Goal: Use online tool/utility: Utilize a website feature to perform a specific function

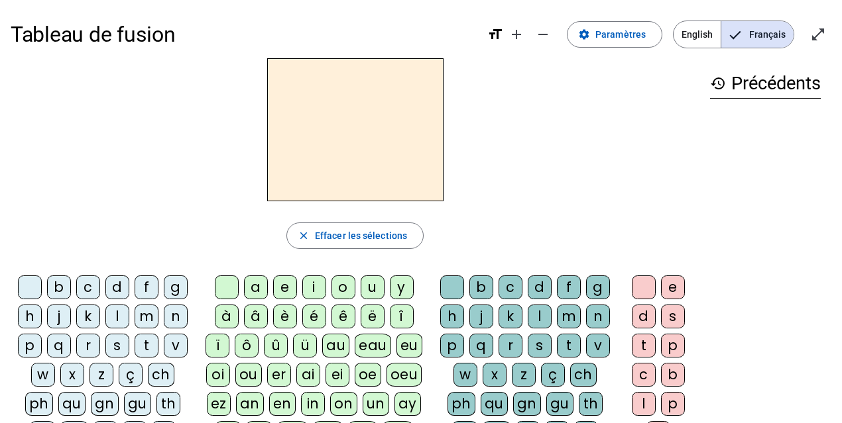
click at [146, 315] on div "m" at bounding box center [147, 317] width 24 height 24
click at [251, 288] on div "a" at bounding box center [256, 288] width 24 height 24
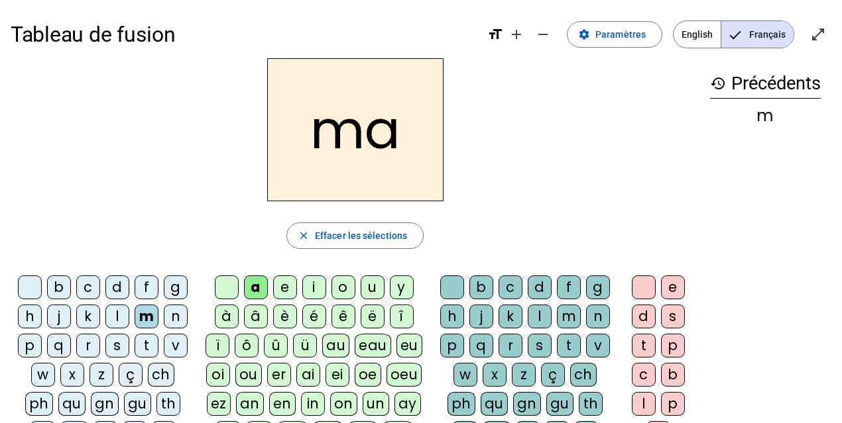
click at [124, 316] on div "l" at bounding box center [117, 317] width 24 height 24
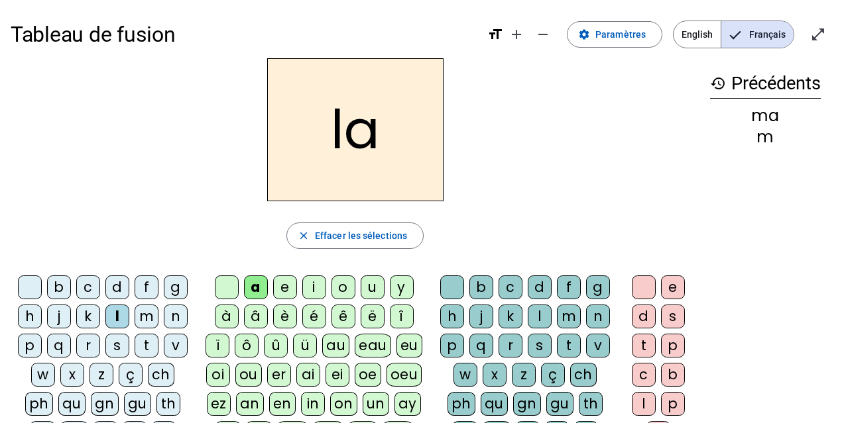
click at [287, 288] on div "e" at bounding box center [285, 288] width 24 height 24
click at [122, 286] on div "d" at bounding box center [117, 288] width 24 height 24
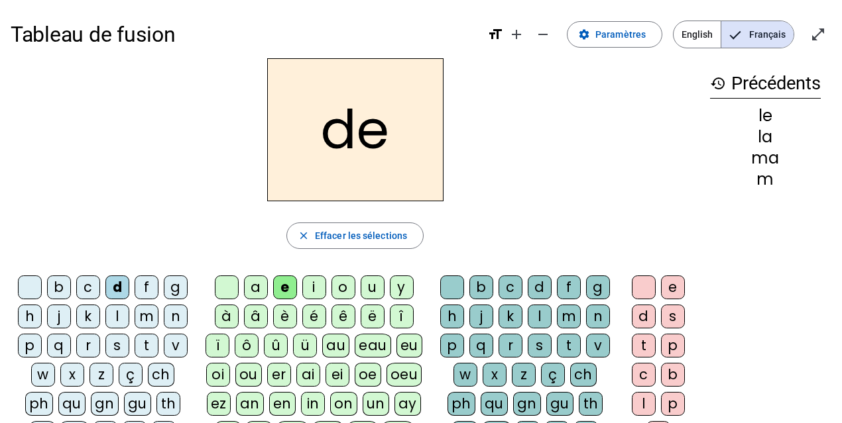
click at [370, 290] on div "u" at bounding box center [373, 288] width 24 height 24
click at [147, 345] on div "t" at bounding box center [147, 346] width 24 height 24
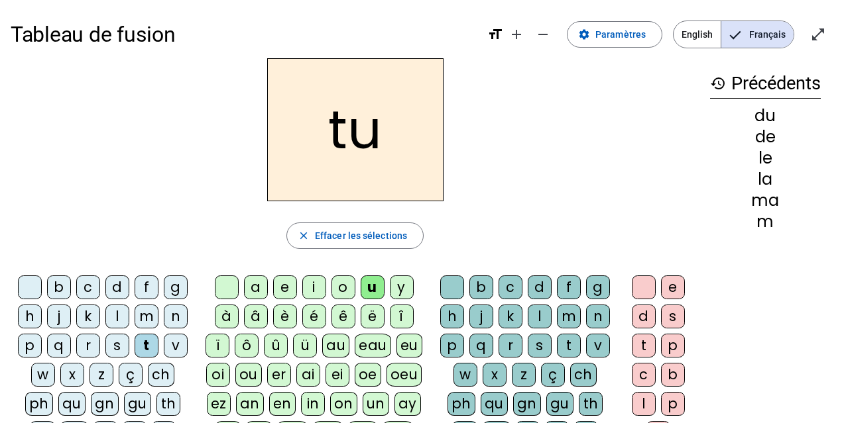
click at [256, 288] on div "a" at bounding box center [256, 288] width 24 height 24
click at [294, 284] on div "e" at bounding box center [285, 288] width 24 height 24
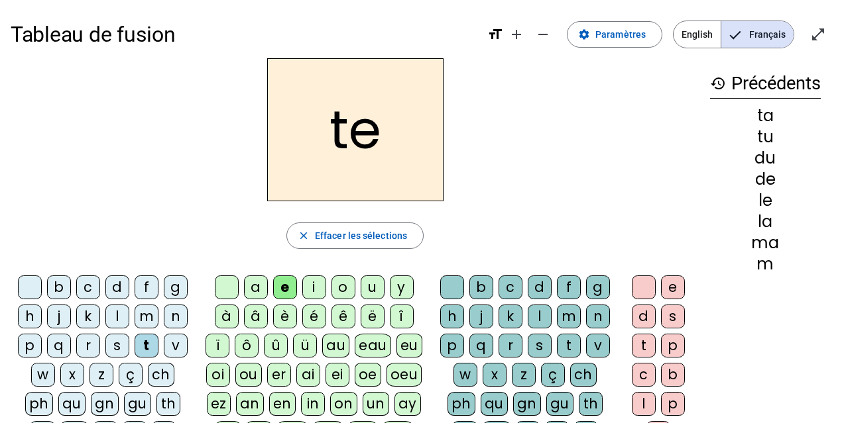
click at [148, 316] on div "m" at bounding box center [147, 317] width 24 height 24
